Goal: Complete application form

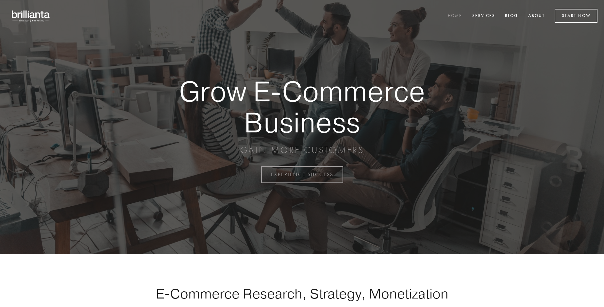
scroll to position [1714, 0]
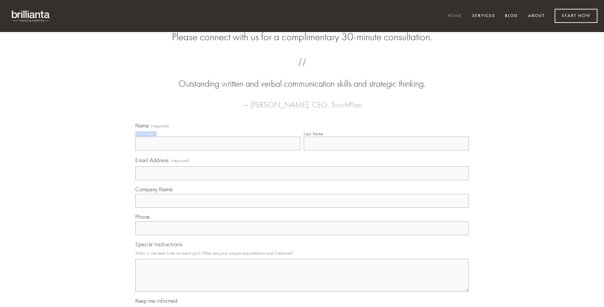
type input "[PERSON_NAME]"
click at [386, 150] on input "Last Name" at bounding box center [386, 144] width 165 height 14
type input "[PERSON_NAME]"
click at [302, 180] on input "Email Address (required)" at bounding box center [301, 173] width 333 height 14
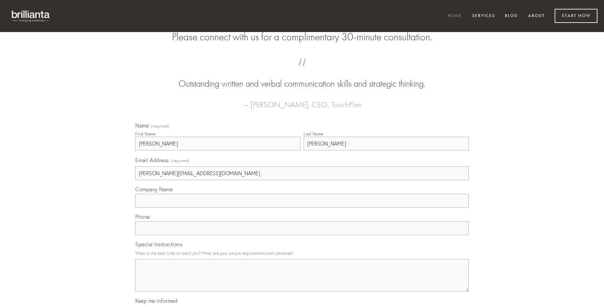
type input "[PERSON_NAME][EMAIL_ADDRESS][DOMAIN_NAME]"
click at [302, 208] on input "Company Name" at bounding box center [301, 201] width 333 height 14
type input "texo"
click at [302, 235] on input "text" at bounding box center [301, 228] width 333 height 14
click at [302, 281] on textarea "Special Instructions" at bounding box center [301, 275] width 333 height 33
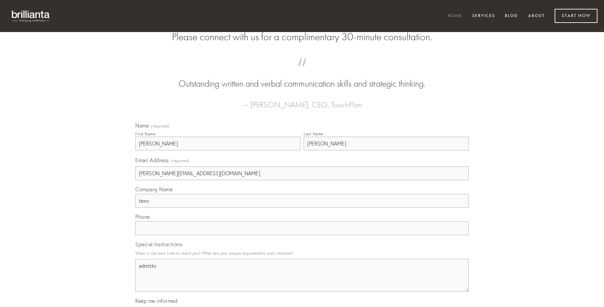
type textarea "admitto"
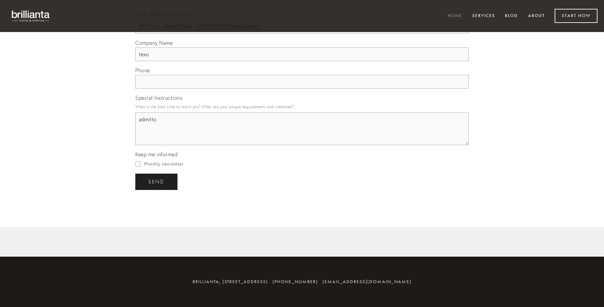
click at [157, 181] on span "send" at bounding box center [156, 182] width 16 height 6
